Goal: Transaction & Acquisition: Purchase product/service

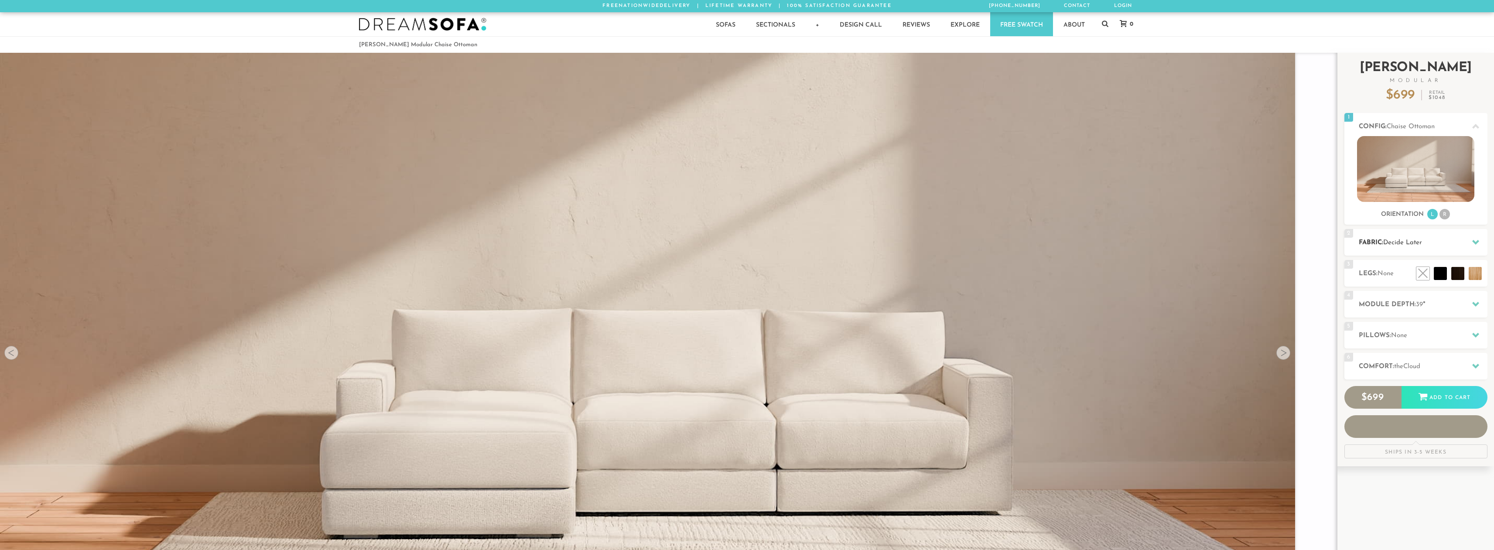
click at [1447, 250] on div "2 Fabric: Decide Later" at bounding box center [1416, 242] width 143 height 27
click at [1478, 241] on div "Introducing [PERSON_NAME] Modular $ 699 Retail $ 1048 $ 699 Retail $ 1048 Order…" at bounding box center [1416, 256] width 143 height 406
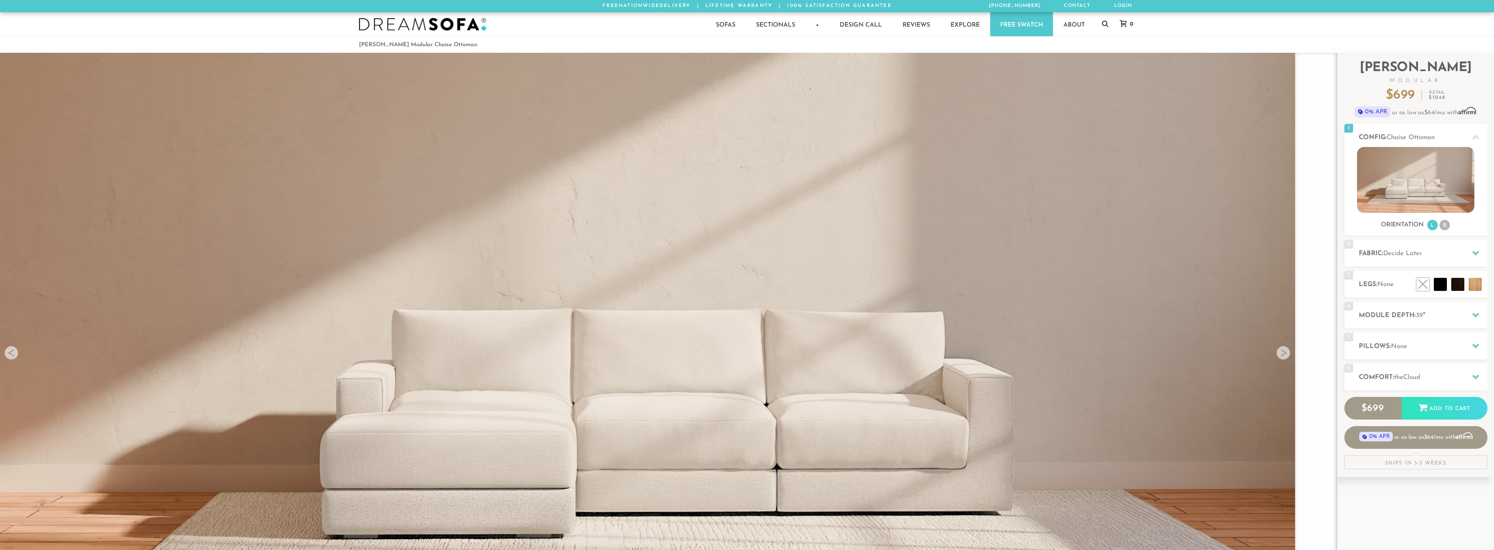
scroll to position [15209, 1488]
click at [1456, 246] on div "2 Fabric: Decide Later" at bounding box center [1416, 253] width 143 height 27
click at [1474, 252] on icon at bounding box center [1476, 253] width 7 height 5
click at [1421, 256] on span "Decide Later" at bounding box center [1403, 253] width 39 height 7
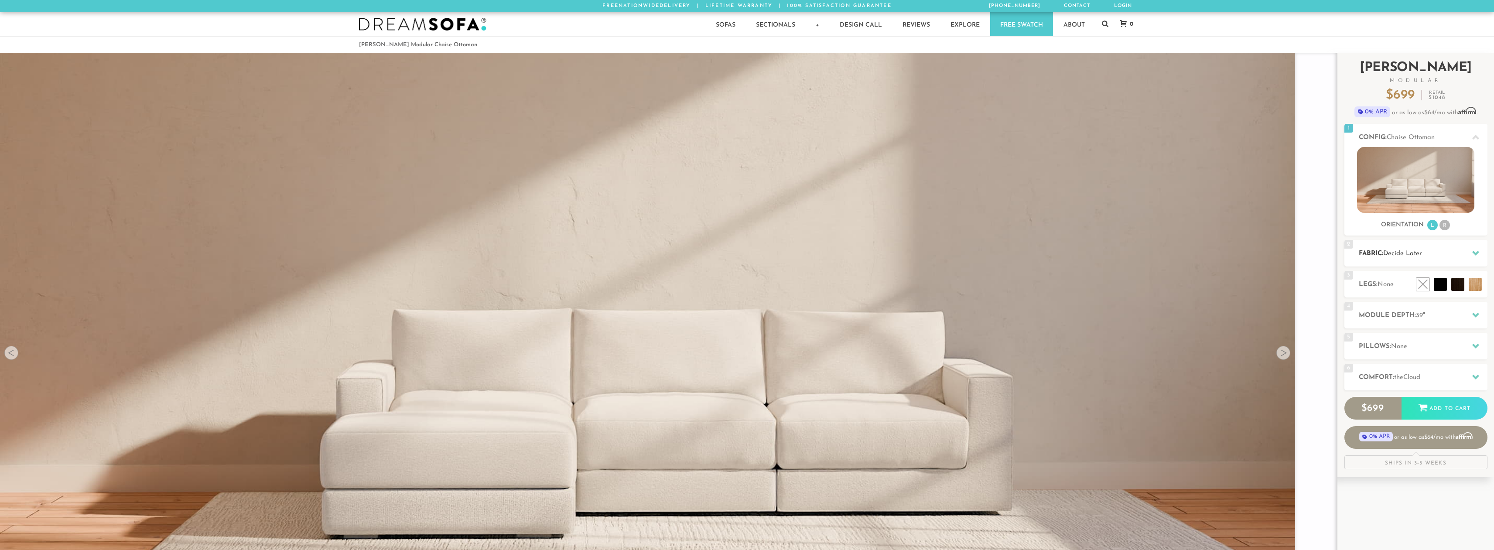
click at [1397, 257] on span "Decide Later" at bounding box center [1403, 253] width 39 height 7
click at [1395, 256] on span "Decide Later" at bounding box center [1403, 253] width 39 height 7
click at [1368, 254] on h2 "Fabric: Decide Later" at bounding box center [1423, 254] width 129 height 10
drag, startPoint x: 1350, startPoint y: 245, endPoint x: 1416, endPoint y: 243, distance: 65.5
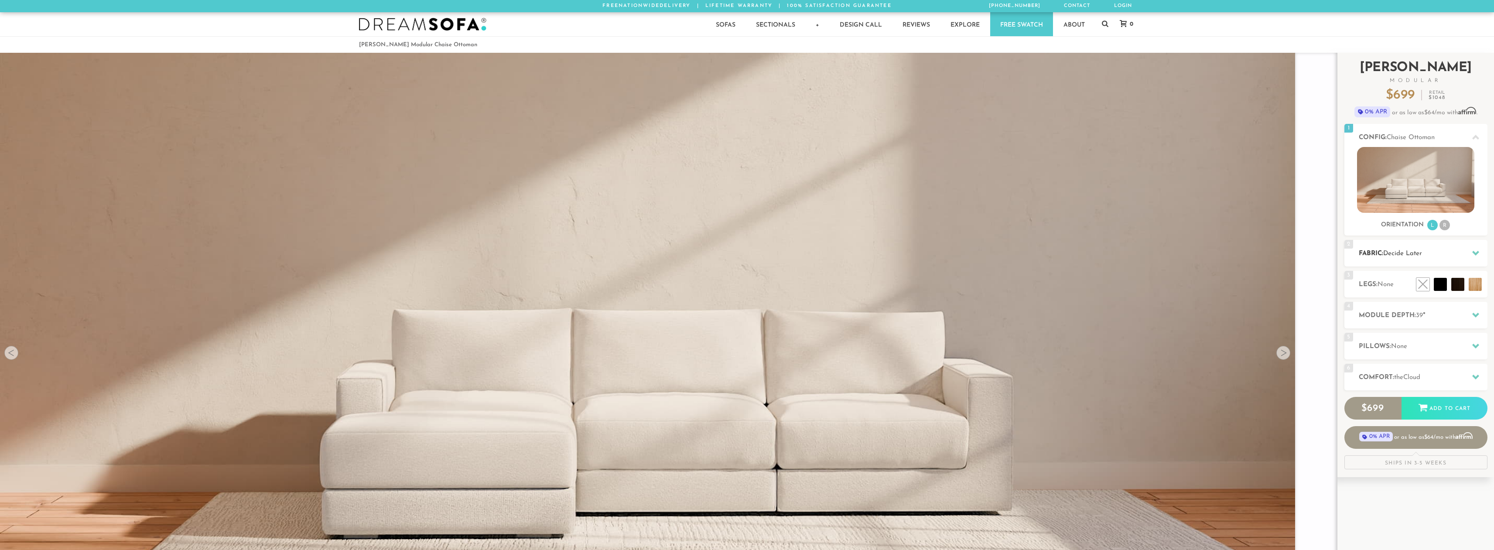
click at [1354, 245] on div "2 Fabric: Decide Later" at bounding box center [1416, 253] width 143 height 27
click at [1477, 256] on icon at bounding box center [1476, 253] width 7 height 7
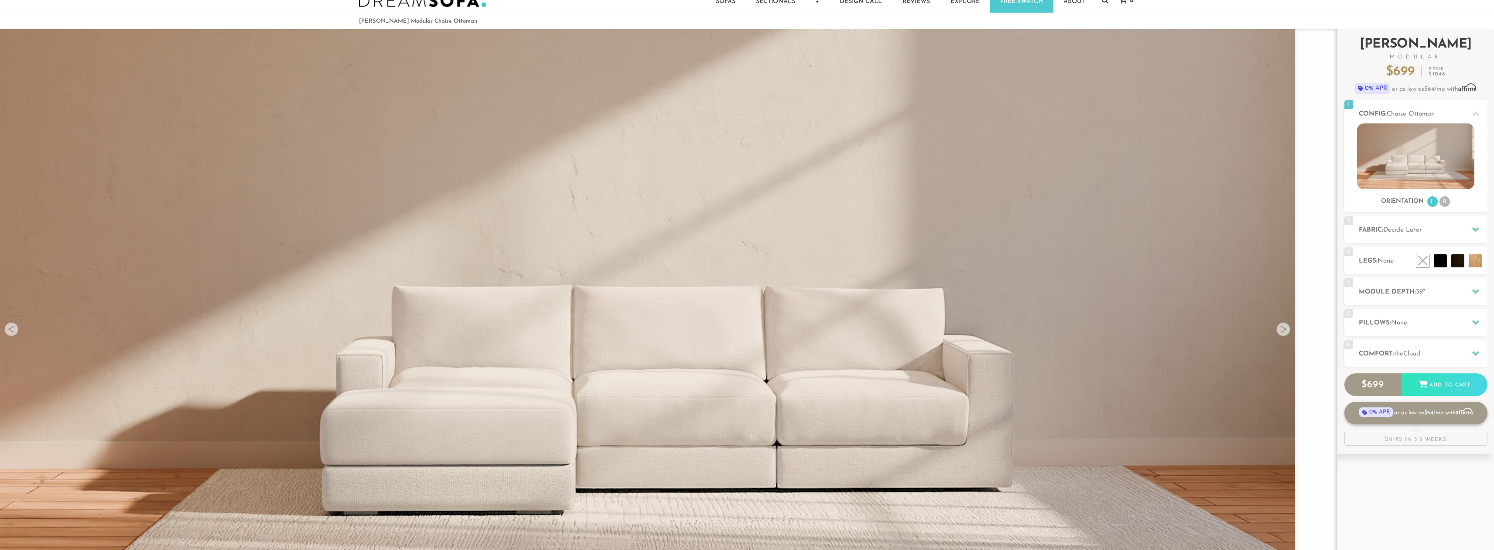
scroll to position [0, 0]
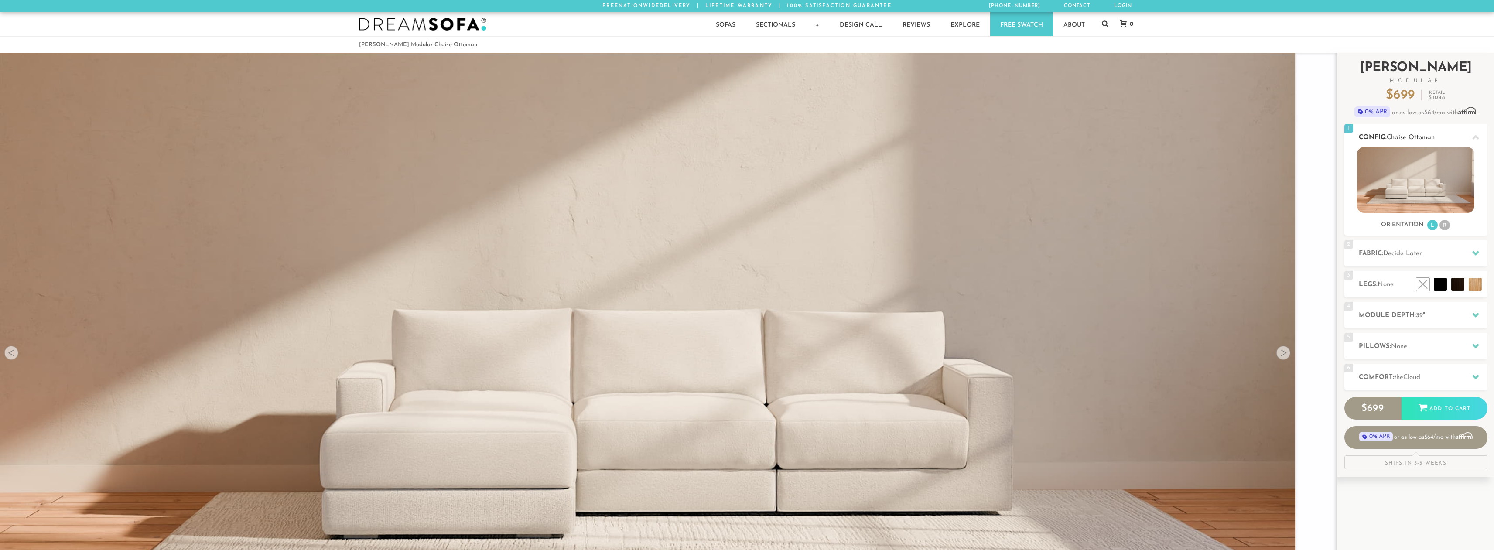
click at [1414, 147] on img at bounding box center [1415, 180] width 117 height 66
click at [1421, 133] on h2 "Config: Chaise Ottoman" at bounding box center [1423, 138] width 129 height 10
click at [1419, 274] on div "3 Legs: None $0 $199 Nailheads:" at bounding box center [1416, 284] width 143 height 27
click at [1442, 291] on li at bounding box center [1421, 265] width 52 height 52
click at [1457, 290] on li at bounding box center [1438, 265] width 52 height 52
